Goal: Navigation & Orientation: Find specific page/section

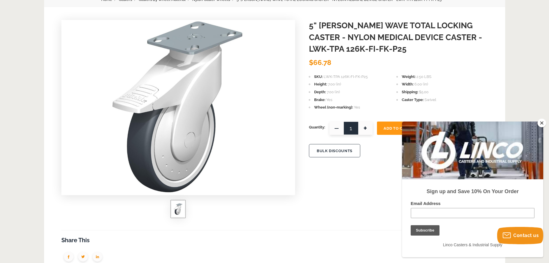
scroll to position [58, 0]
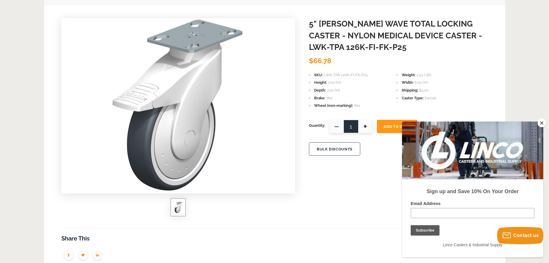
click at [545, 124] on button "Close" at bounding box center [542, 122] width 9 height 9
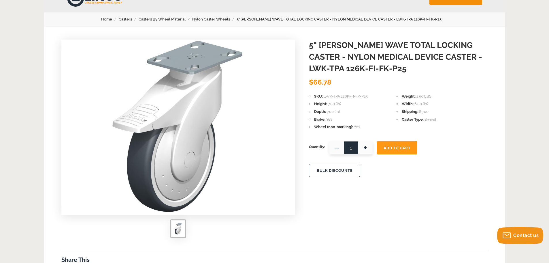
scroll to position [0, 0]
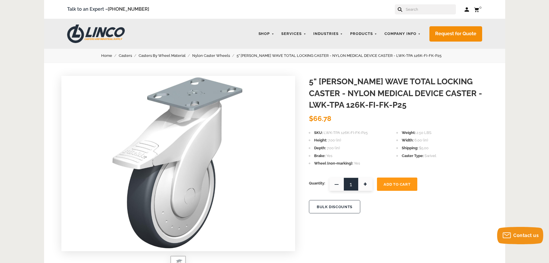
click at [174, 57] on link "Casters By Wheel Material" at bounding box center [166, 55] width 54 height 6
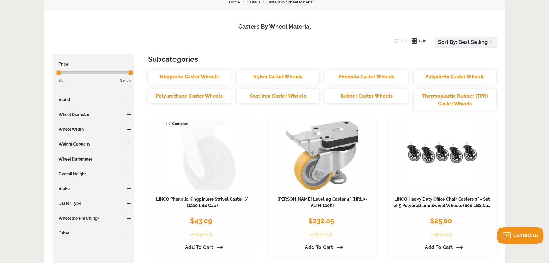
scroll to position [86, 0]
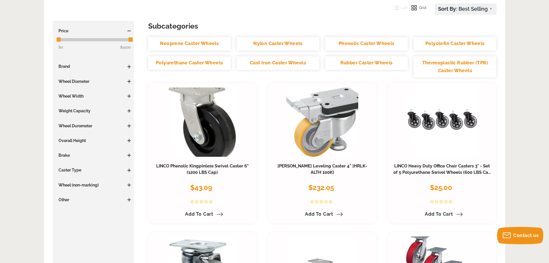
click at [129, 111] on span at bounding box center [128, 110] width 3 height 3
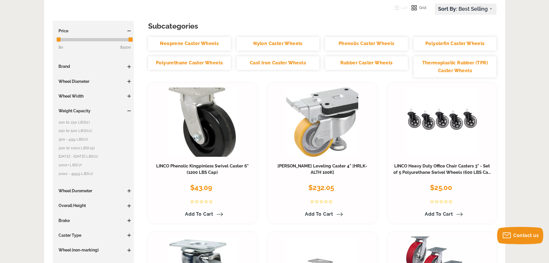
click at [79, 148] on link "500 to 1000 LBS (25)" at bounding box center [95, 148] width 73 height 6
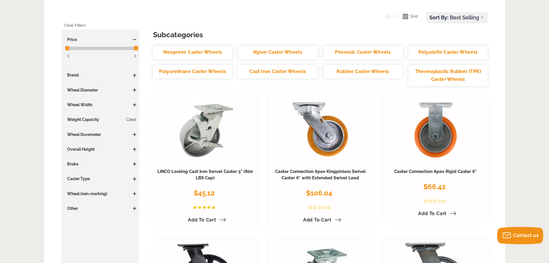
click at [131, 120] on link "Clear" at bounding box center [131, 119] width 10 height 6
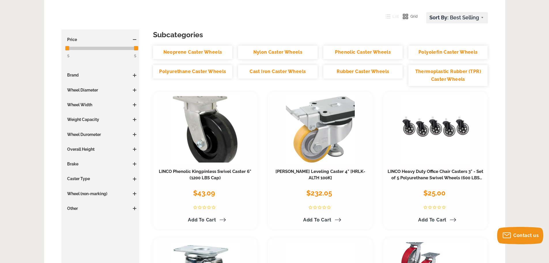
click at [135, 178] on span at bounding box center [134, 178] width 3 height 1
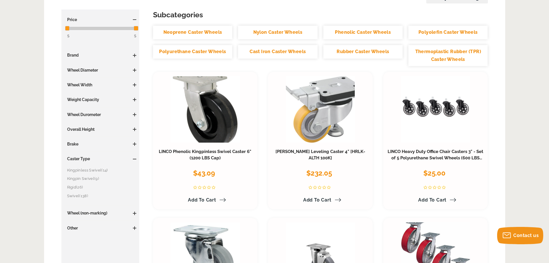
scroll to position [115, 0]
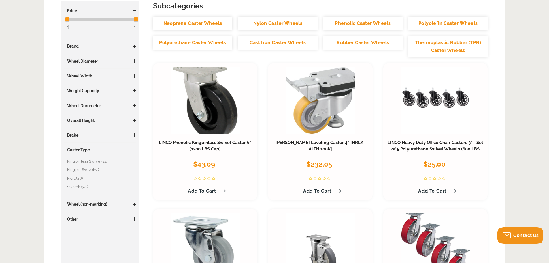
click at [135, 204] on span at bounding box center [134, 203] width 3 height 3
click at [135, 203] on span at bounding box center [134, 203] width 3 height 3
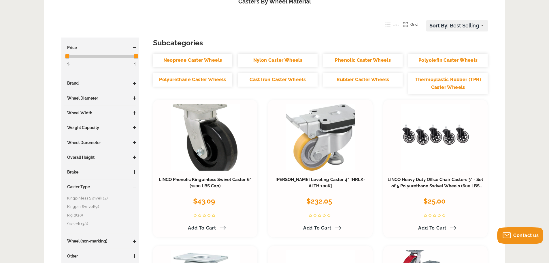
scroll to position [0, 0]
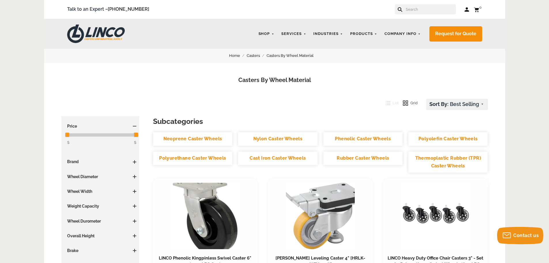
click at [254, 56] on link "Casters" at bounding box center [257, 55] width 20 height 6
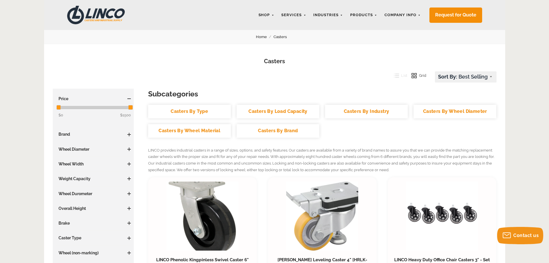
scroll to position [29, 0]
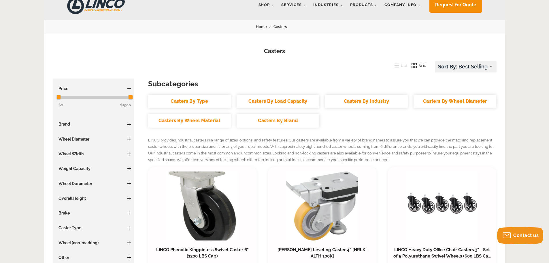
drag, startPoint x: 296, startPoint y: 125, endPoint x: 300, endPoint y: 125, distance: 4.1
click at [296, 125] on link "Casters By Brand" at bounding box center [278, 121] width 83 height 14
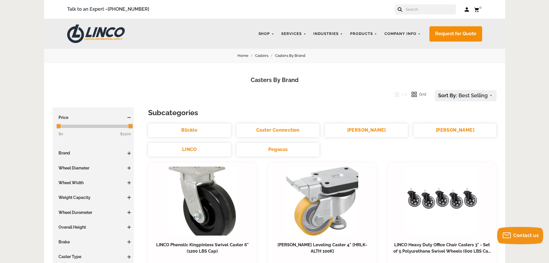
click at [205, 130] on link "Blickle" at bounding box center [189, 130] width 83 height 14
